Goal: Task Accomplishment & Management: Complete application form

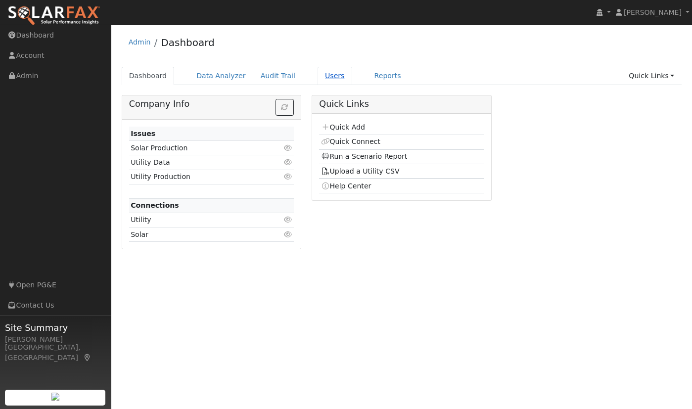
click at [320, 75] on link "Users" at bounding box center [335, 76] width 35 height 18
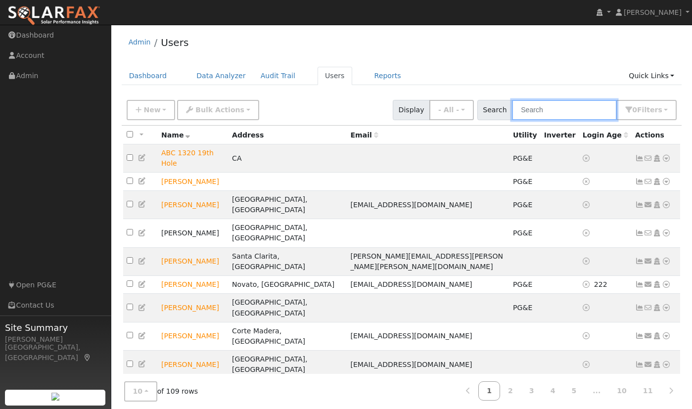
click at [565, 105] on input "text" at bounding box center [564, 110] width 105 height 20
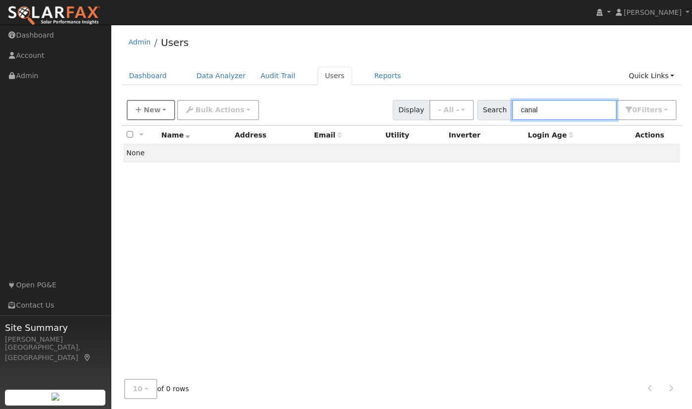
type input "canal"
click at [159, 114] on button "New" at bounding box center [151, 110] width 49 height 20
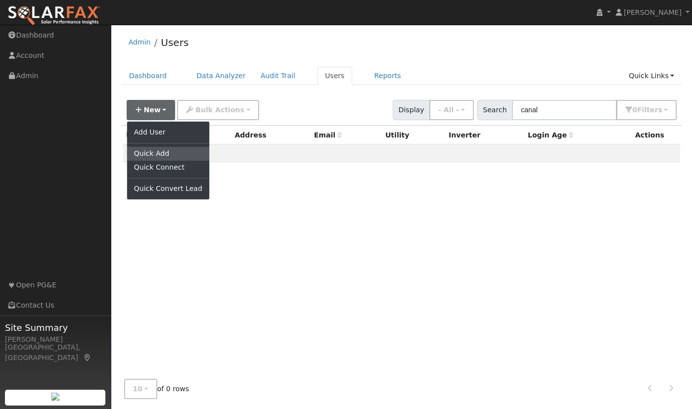
click at [155, 153] on link "Quick Add" at bounding box center [168, 154] width 82 height 14
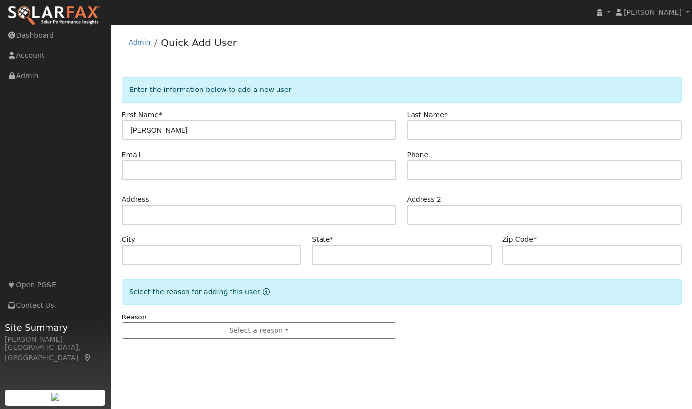
type input "[PERSON_NAME]"
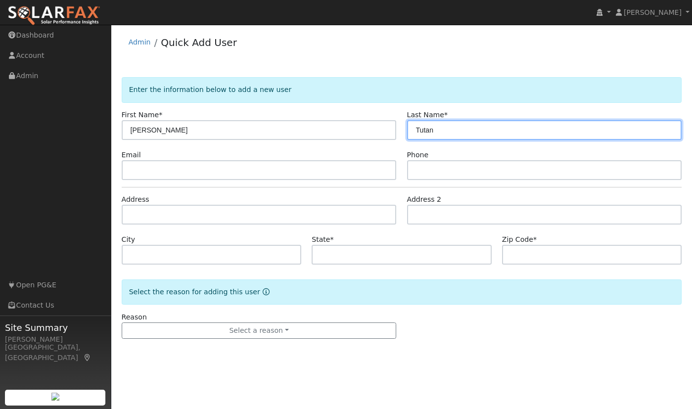
click at [428, 132] on input "Tutan" at bounding box center [544, 130] width 275 height 20
type input "[PERSON_NAME]"
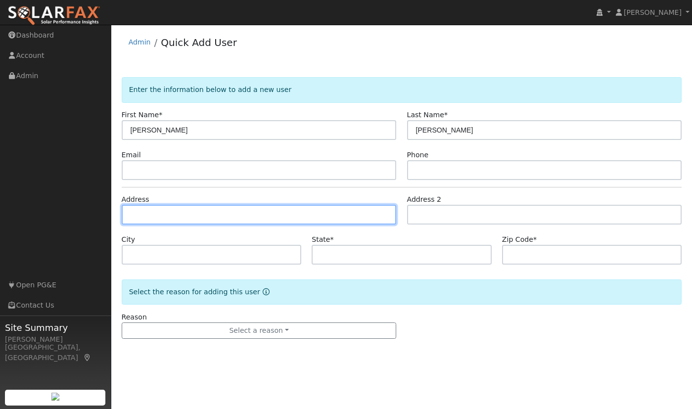
click at [169, 212] on input "text" at bounding box center [259, 215] width 275 height 20
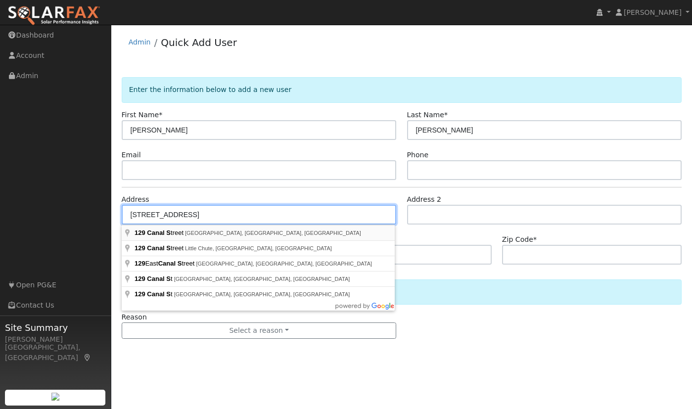
type input "[STREET_ADDRESS]"
type input "[GEOGRAPHIC_DATA][PERSON_NAME]"
type input "CA"
type input "94901"
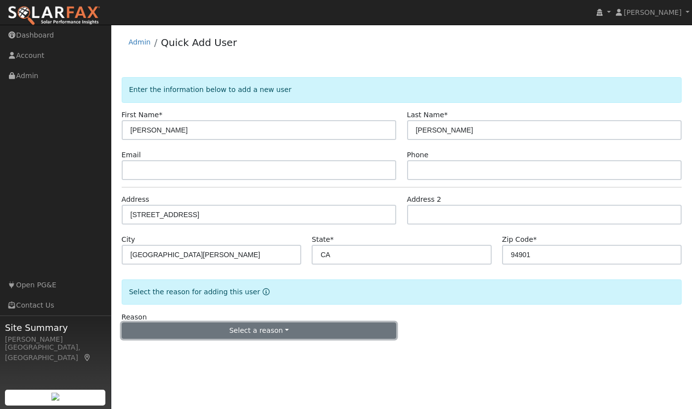
click at [279, 332] on button "Select a reason" at bounding box center [259, 331] width 275 height 17
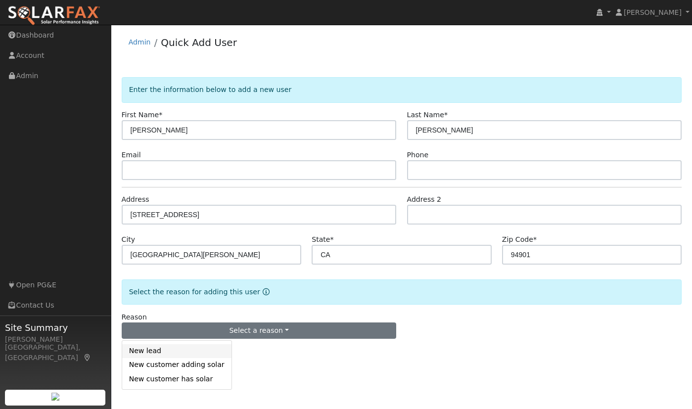
click at [166, 351] on link "New lead" at bounding box center [176, 351] width 109 height 14
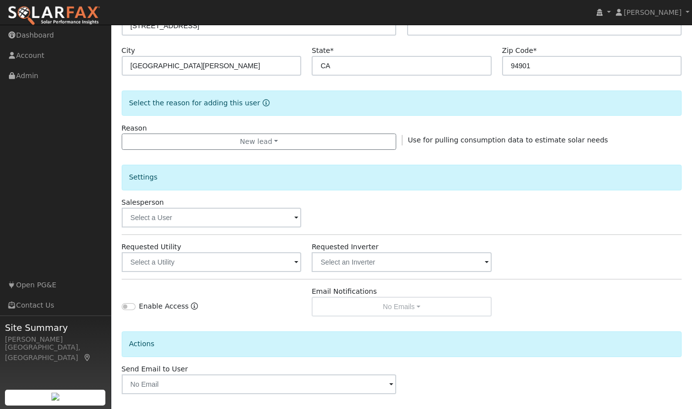
scroll to position [230, 0]
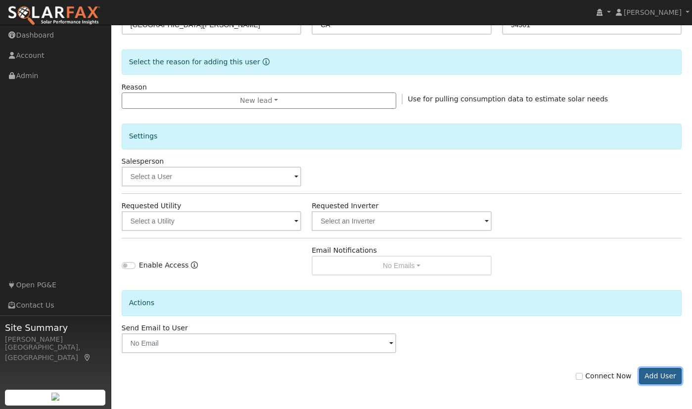
click at [651, 371] on button "Add User" at bounding box center [660, 376] width 43 height 17
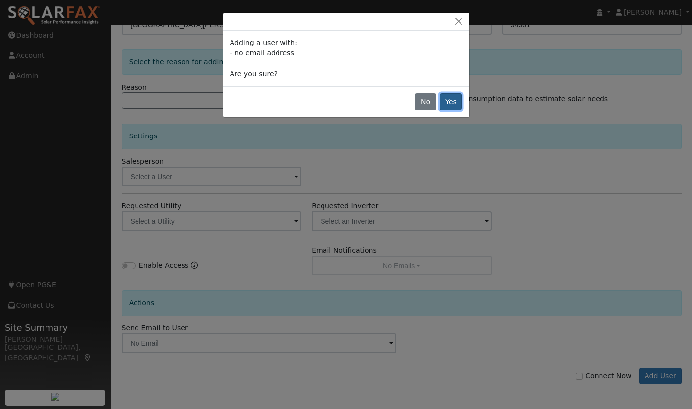
click at [446, 99] on button "Yes" at bounding box center [451, 102] width 23 height 17
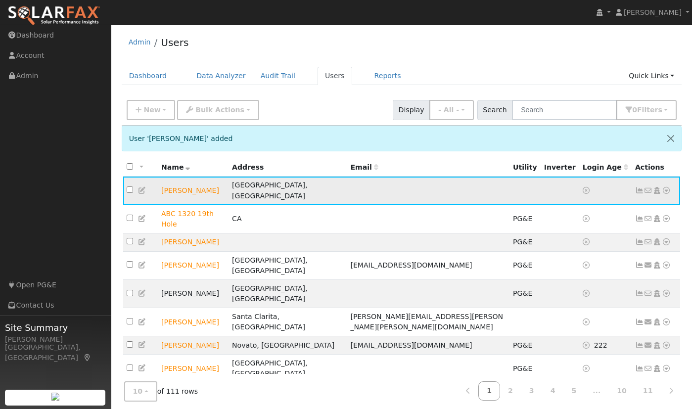
click at [668, 187] on icon at bounding box center [666, 190] width 9 height 7
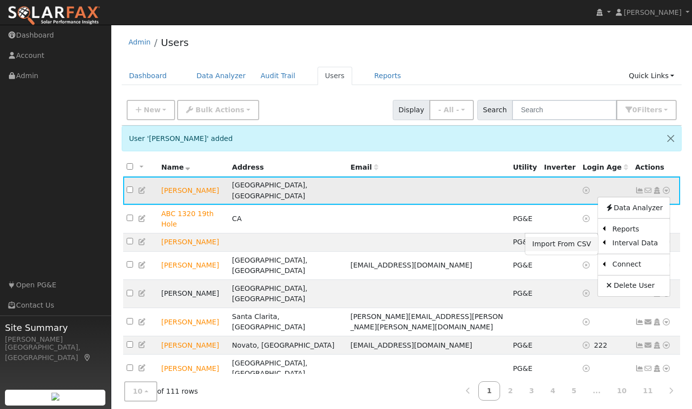
click at [578, 240] on link "Import From CSV" at bounding box center [561, 244] width 73 height 14
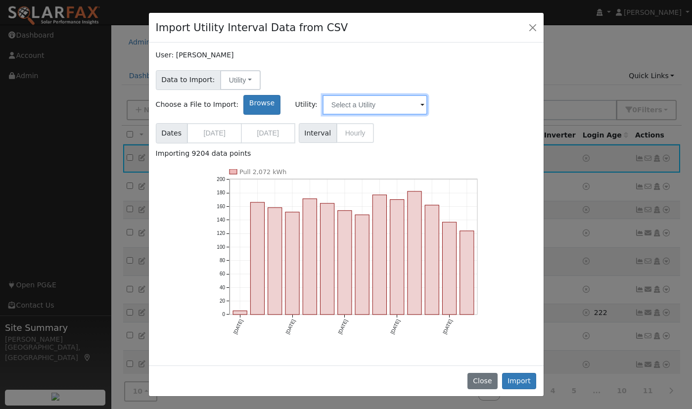
click at [427, 95] on input "text" at bounding box center [375, 105] width 105 height 20
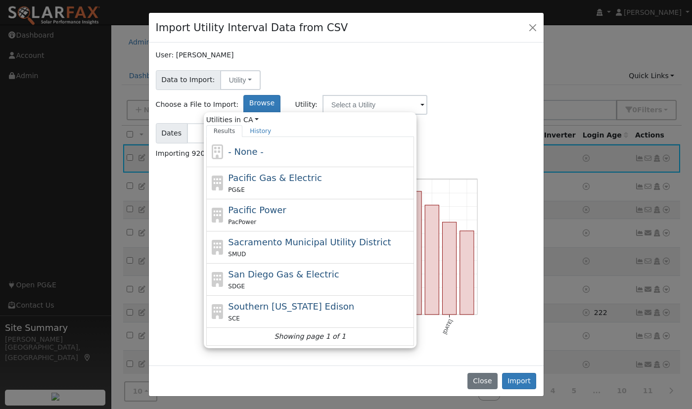
click at [425, 100] on span at bounding box center [423, 105] width 4 height 11
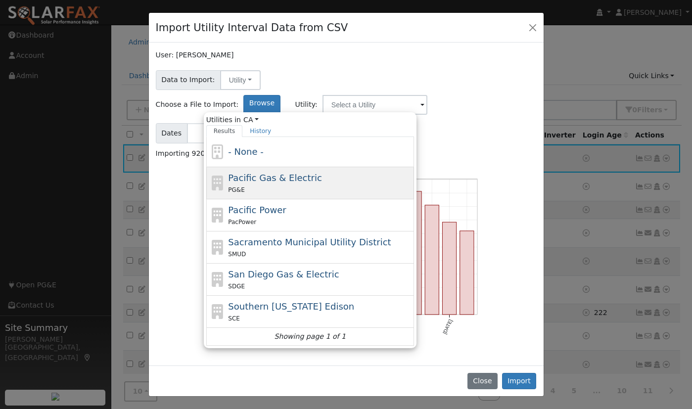
click at [322, 173] on span "Pacific Gas & Electric" at bounding box center [275, 178] width 94 height 10
type input "Pacific Gas & Electric"
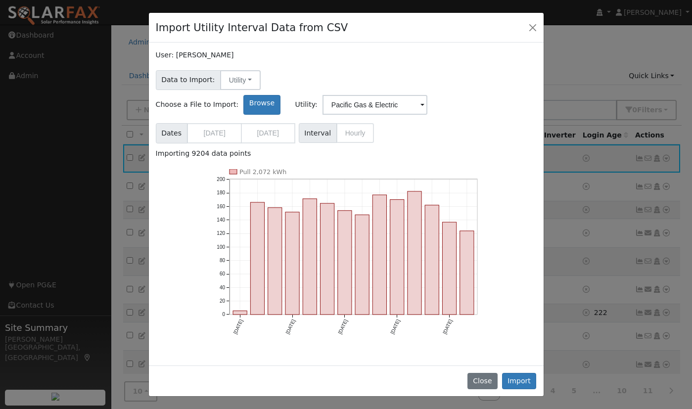
click at [357, 123] on span "Interval Hourly" at bounding box center [337, 133] width 76 height 20
click at [347, 123] on span "Interval Hourly" at bounding box center [337, 133] width 76 height 20
click at [473, 120] on div "Dates 07/31/2024 08/18/2025 Format UtilityAPI Interval Hourly" at bounding box center [346, 132] width 384 height 24
click at [517, 377] on button "Import" at bounding box center [519, 381] width 35 height 17
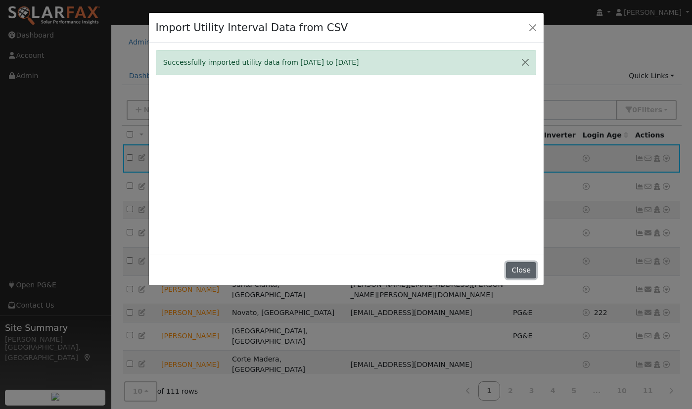
click at [526, 269] on button "Close" at bounding box center [521, 270] width 30 height 17
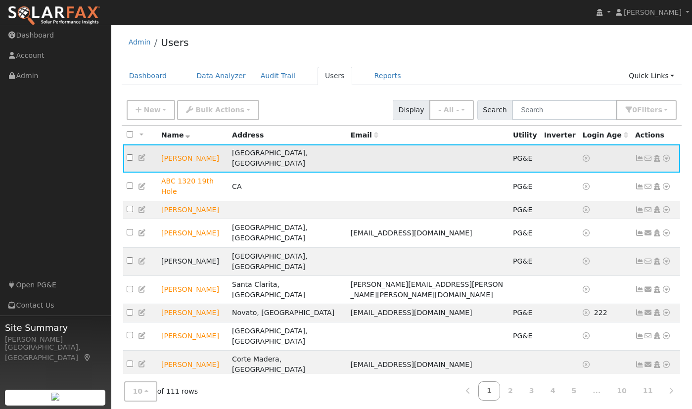
click at [667, 155] on icon at bounding box center [666, 158] width 9 height 7
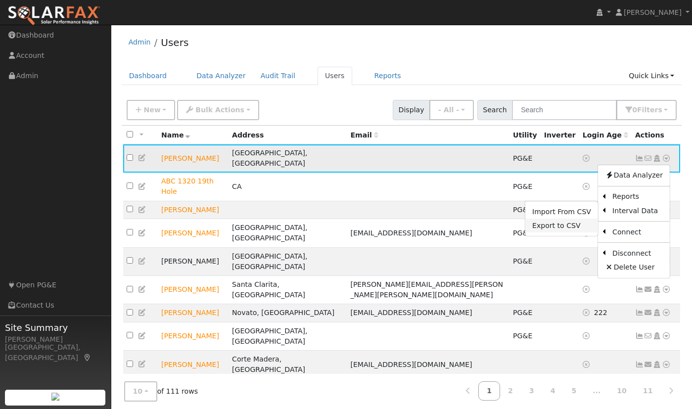
click at [558, 222] on link "Export to CSV" at bounding box center [561, 226] width 73 height 14
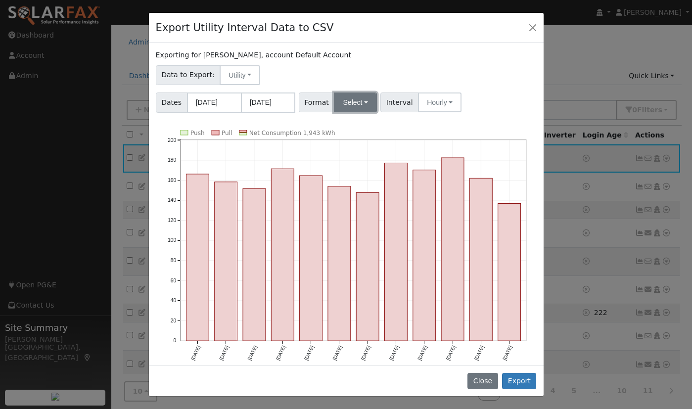
click at [364, 104] on button "Select" at bounding box center [355, 103] width 43 height 20
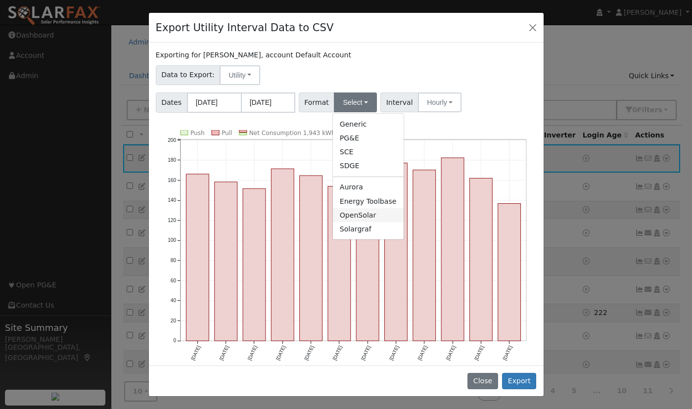
click at [358, 216] on link "OpenSolar" at bounding box center [368, 215] width 71 height 14
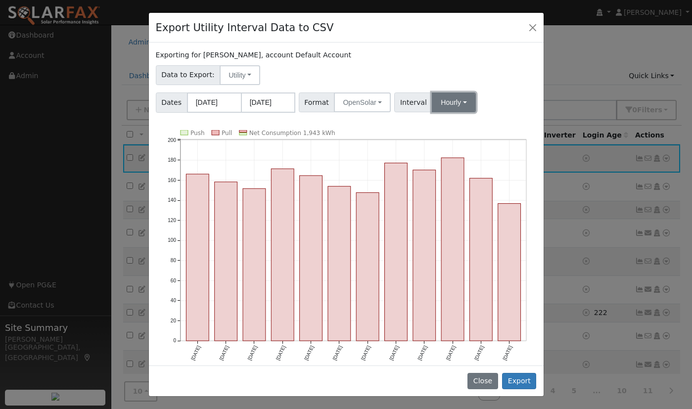
click at [456, 103] on button "Hourly" at bounding box center [454, 103] width 44 height 20
click at [462, 124] on link "15 Minute" at bounding box center [463, 124] width 69 height 14
click at [521, 385] on button "Export" at bounding box center [519, 381] width 34 height 17
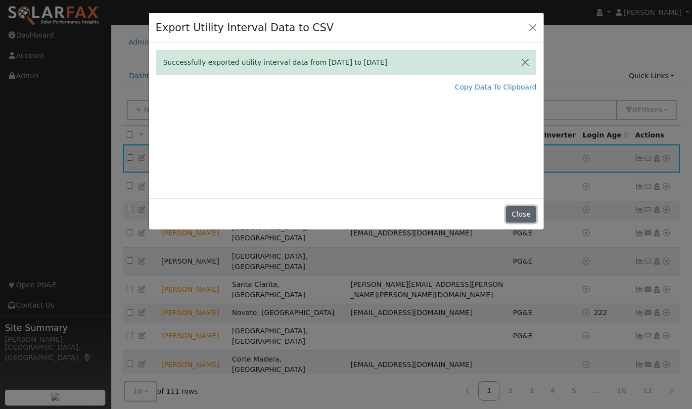
click at [525, 215] on button "Close" at bounding box center [521, 214] width 30 height 17
